Goal: Find specific page/section: Find specific page/section

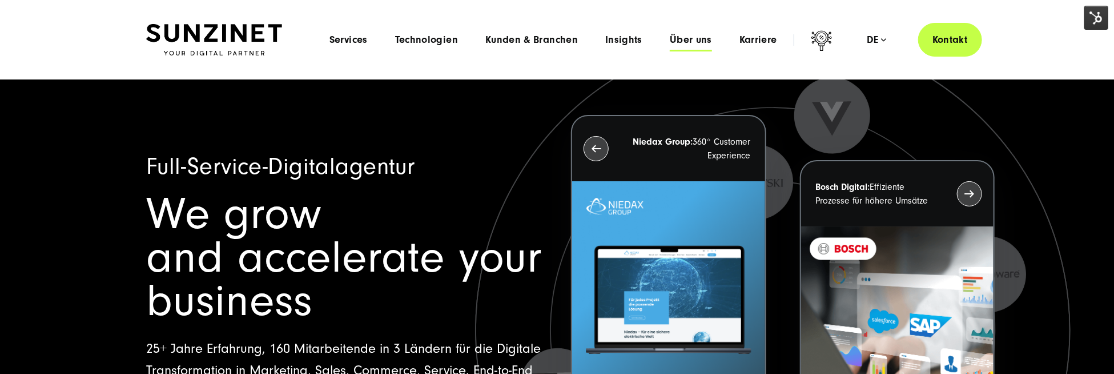
click at [693, 39] on span "Über uns" at bounding box center [691, 39] width 42 height 11
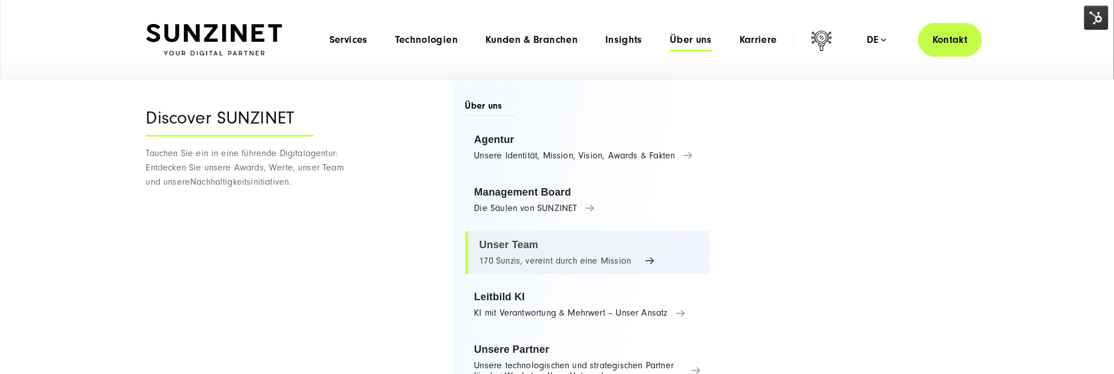
click at [535, 266] on link "Unser Team 170 Sunzis, vereint durch eine Mission" at bounding box center [588, 252] width 245 height 43
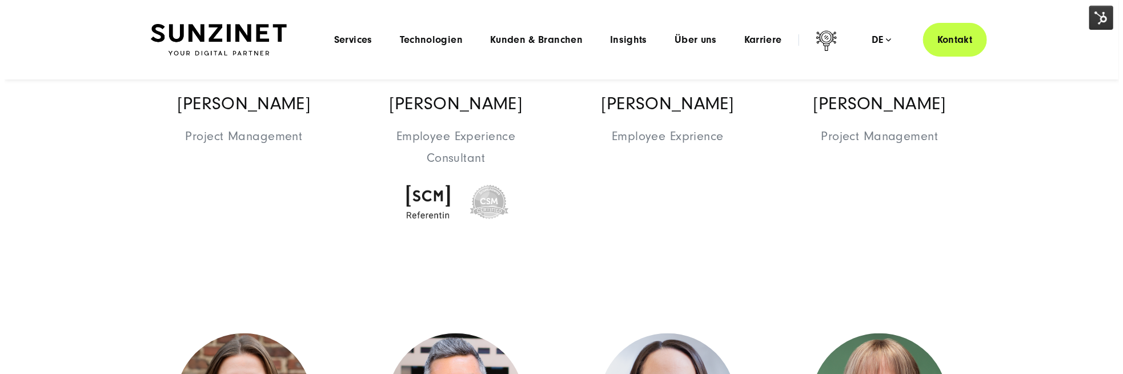
scroll to position [2913, 0]
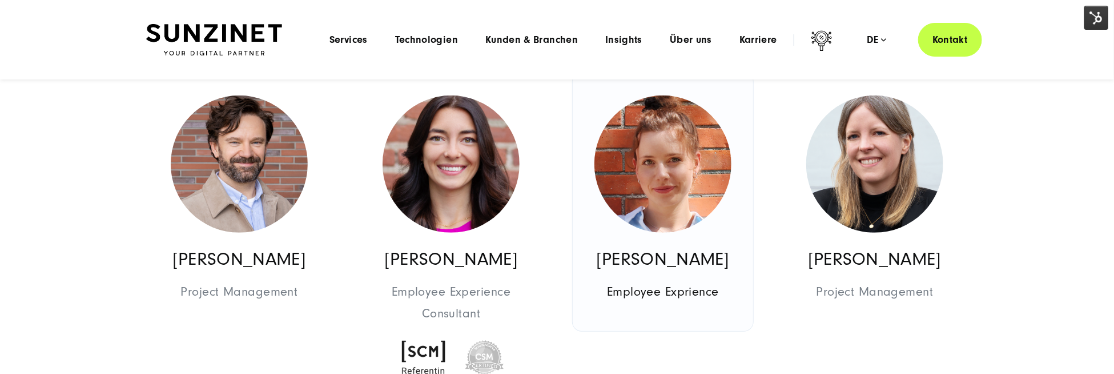
click at [679, 155] on img at bounding box center [663, 163] width 137 height 137
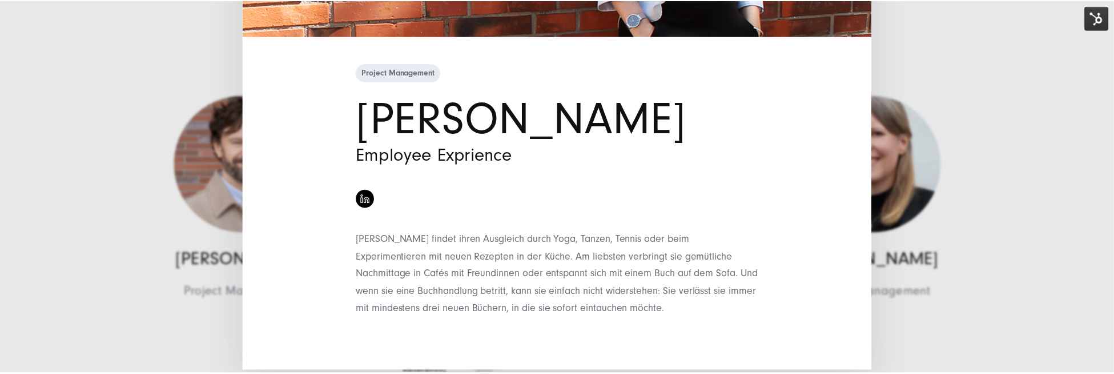
scroll to position [354, 0]
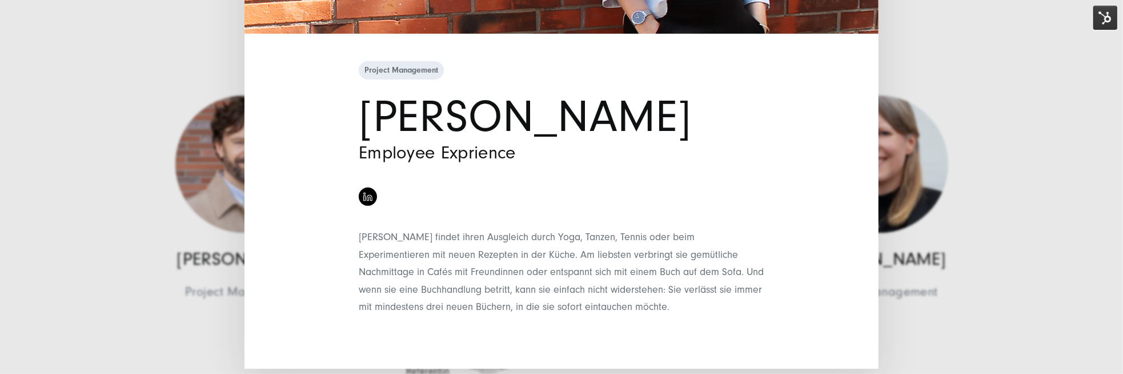
click at [135, 125] on div "Project Management Jana Keitel Employee Exprience" at bounding box center [561, 187] width 1123 height 374
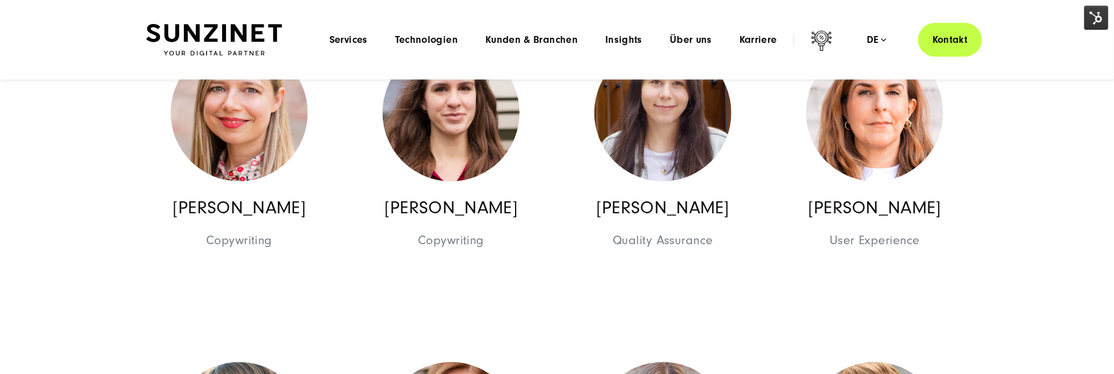
scroll to position [7483, 0]
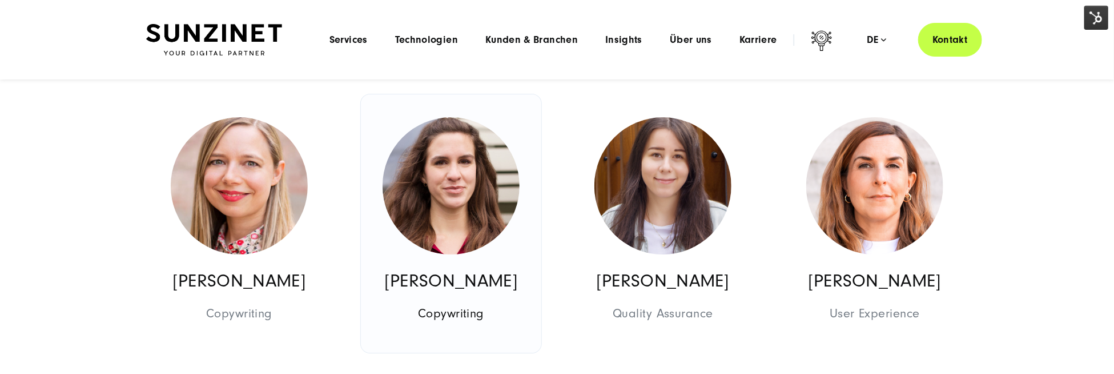
click at [459, 167] on img at bounding box center [451, 185] width 137 height 137
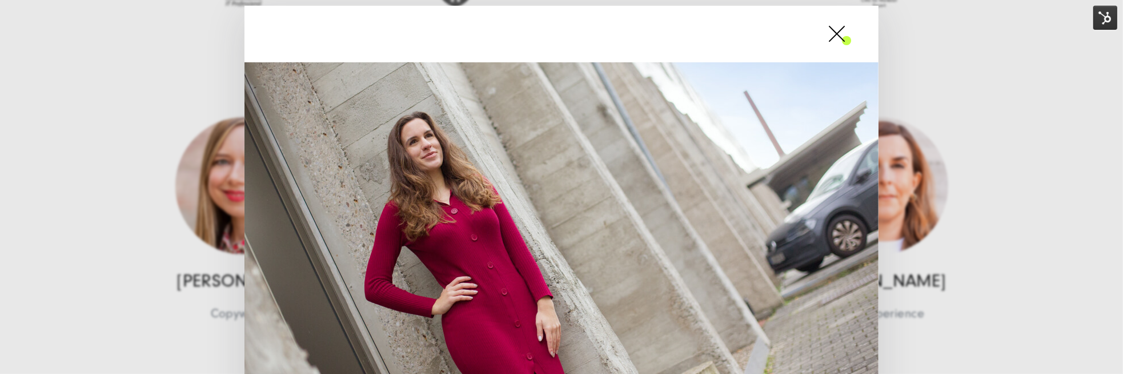
click at [168, 244] on div "Digital Marketing Melanie Heß Copywriting" at bounding box center [561, 187] width 1123 height 374
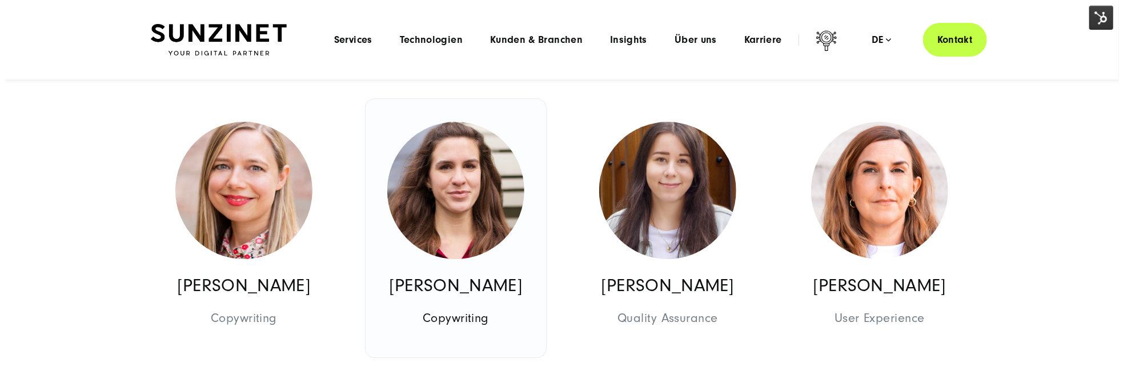
scroll to position [7426, 0]
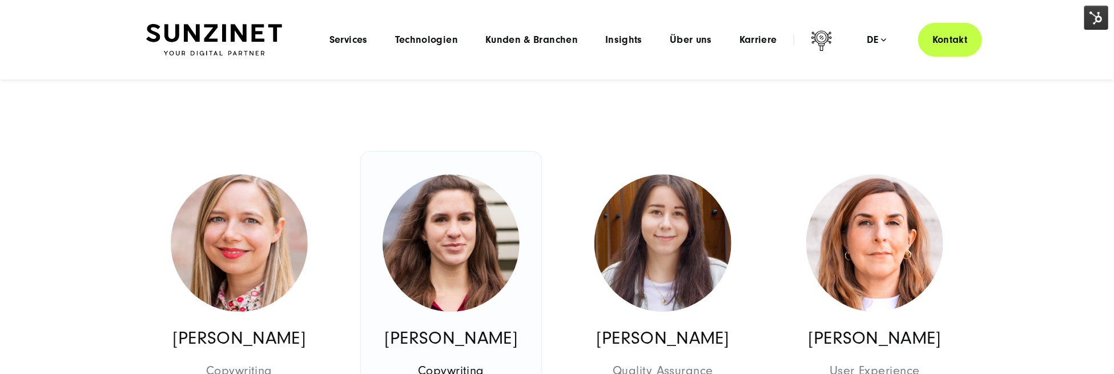
click at [449, 233] on img at bounding box center [451, 242] width 137 height 137
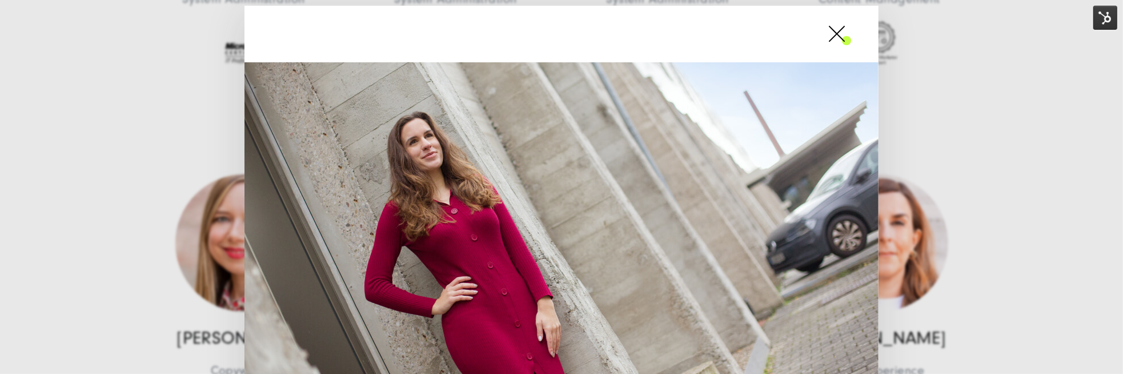
click at [108, 202] on div "Digital Marketing Melanie Heß Copywriting" at bounding box center [561, 187] width 1123 height 374
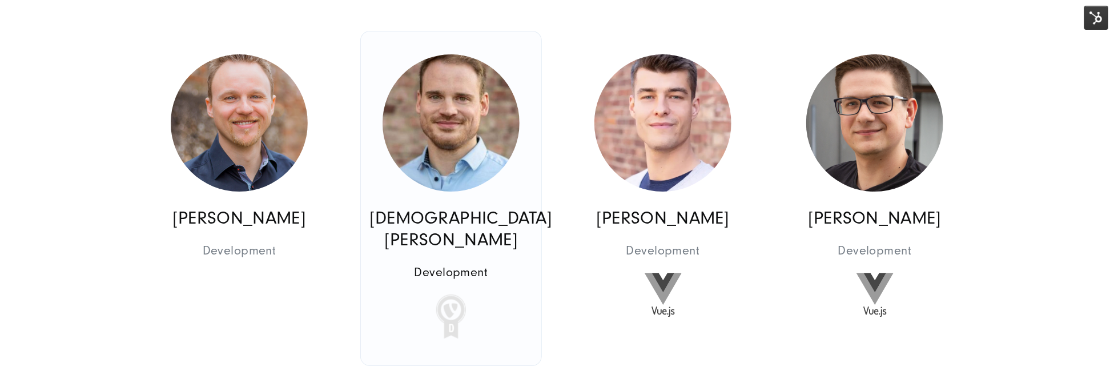
scroll to position [10168, 0]
